Goal: Task Accomplishment & Management: Use online tool/utility

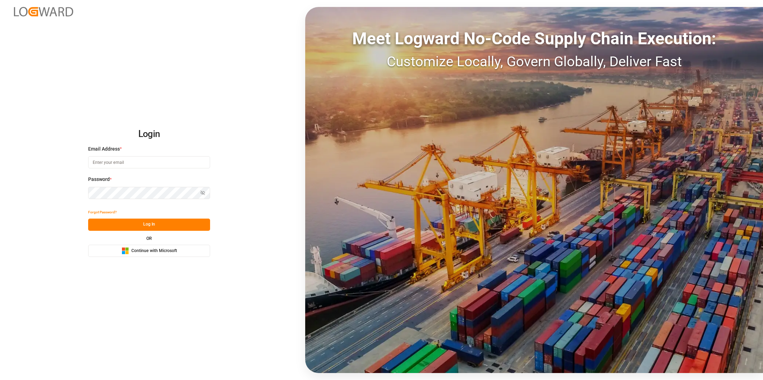
type input "[EMAIL_ADDRESS][DOMAIN_NAME]"
click at [185, 219] on button "Log In" at bounding box center [149, 225] width 122 height 12
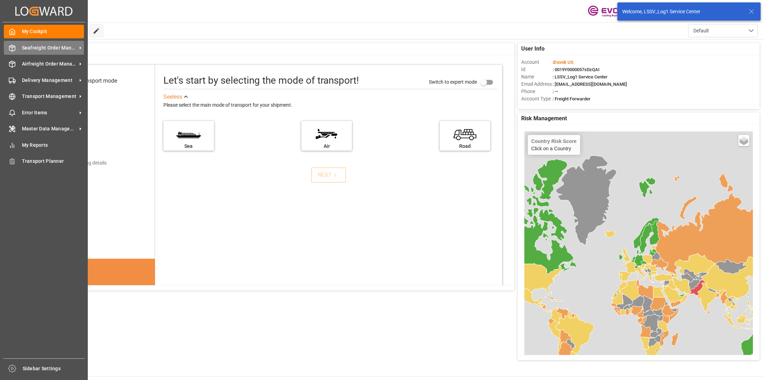
click at [36, 46] on span "Seafreight Order Management" at bounding box center [49, 47] width 55 height 7
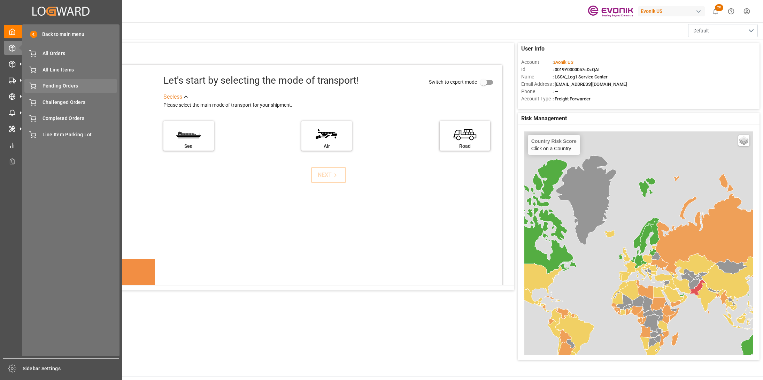
click at [47, 91] on div "Pending Orders Pending Orders" at bounding box center [70, 86] width 93 height 14
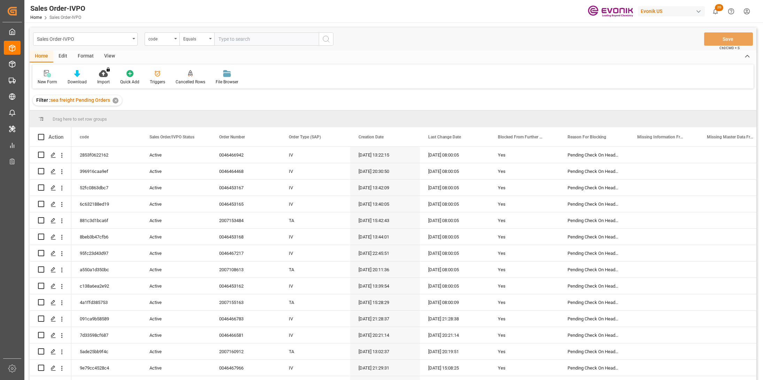
click at [109, 52] on div "View" at bounding box center [109, 57] width 21 height 12
click at [79, 78] on div "Standard Templates" at bounding box center [78, 77] width 45 height 15
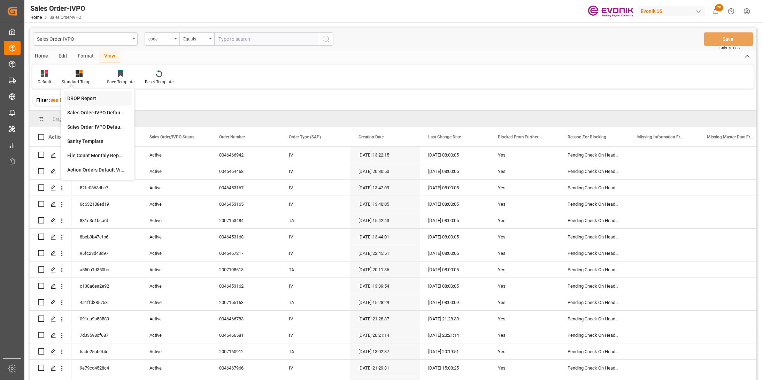
click at [88, 105] on div "DROP Report" at bounding box center [98, 98] width 68 height 14
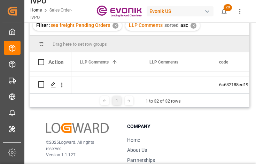
scroll to position [75, 0]
